Goal: Information Seeking & Learning: Find specific page/section

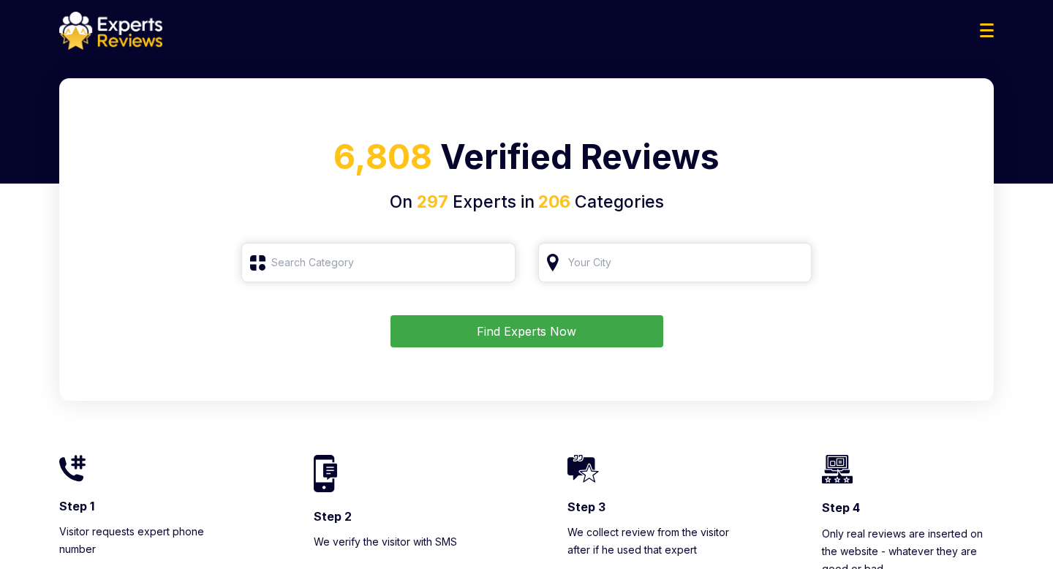
type input "Roofing"
click at [457, 324] on button "Find Experts Now" at bounding box center [527, 331] width 273 height 32
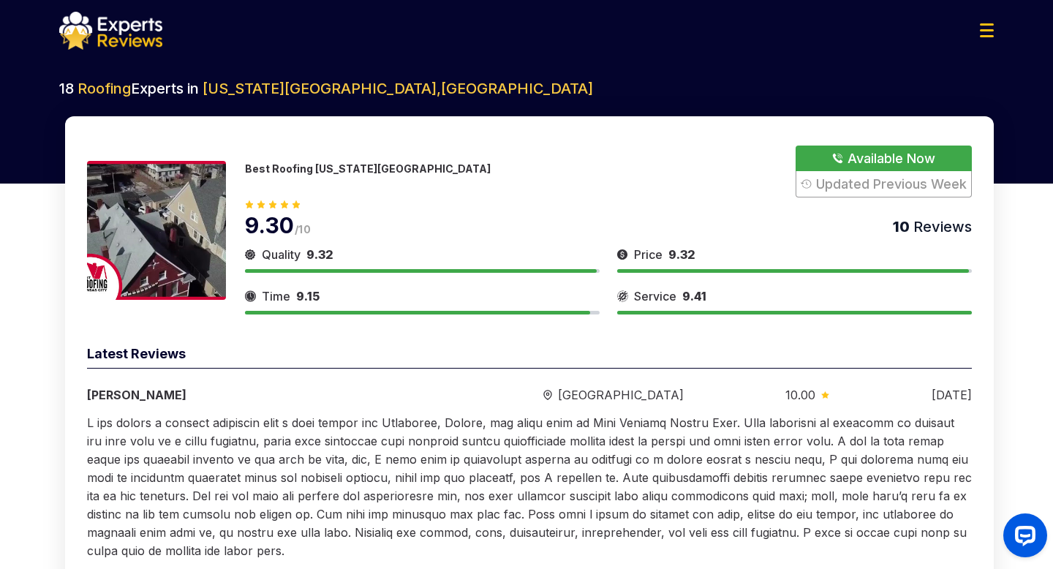
click at [301, 168] on p "Best Roofing [US_STATE][GEOGRAPHIC_DATA]" at bounding box center [368, 168] width 246 height 12
